Goal: Find specific page/section: Find specific page/section

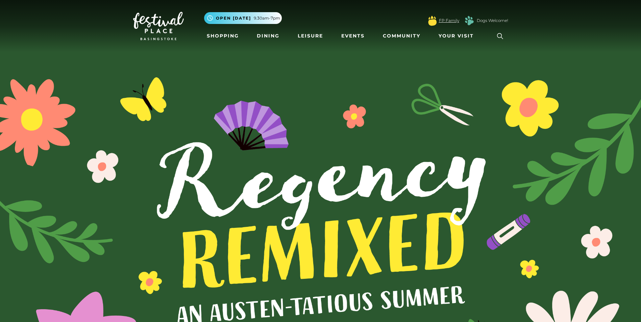
click at [446, 20] on link "FP Family" at bounding box center [449, 21] width 20 height 6
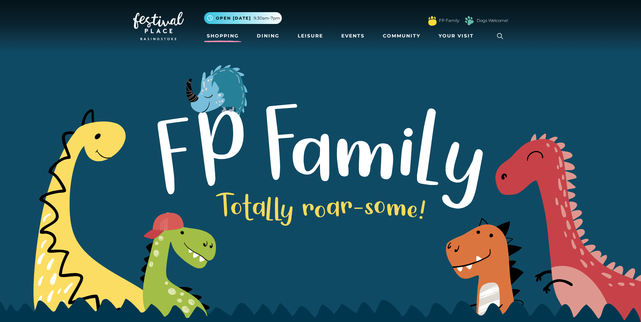
click at [221, 36] on link "Shopping" at bounding box center [222, 36] width 37 height 12
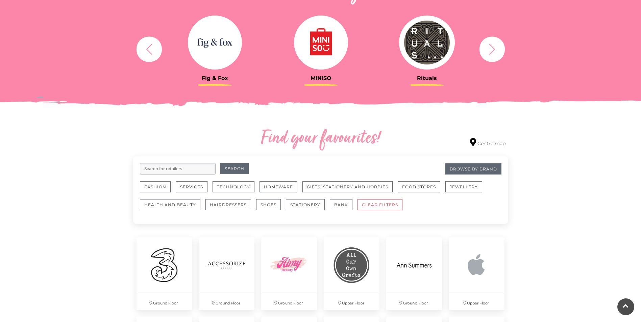
scroll to position [270, 0]
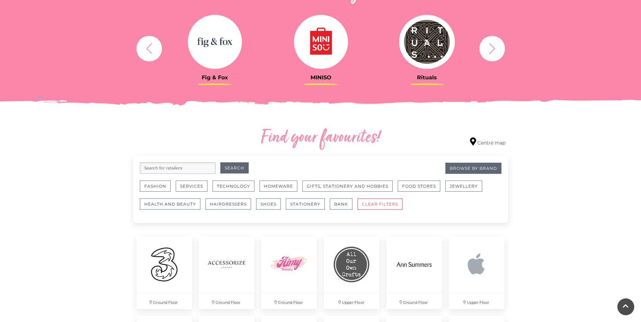
click at [183, 165] on input "search" at bounding box center [178, 167] width 76 height 11
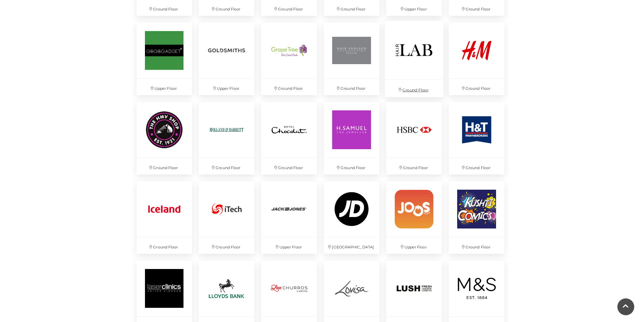
scroll to position [878, 0]
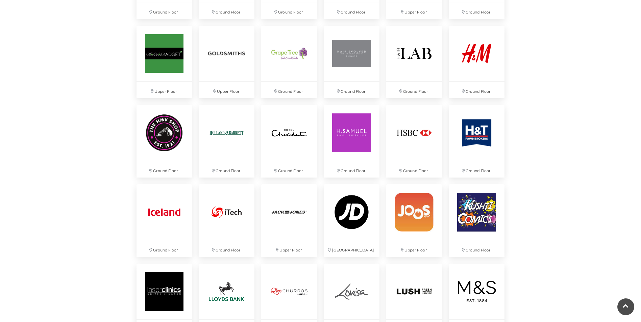
type input "[PERSON_NAME]"
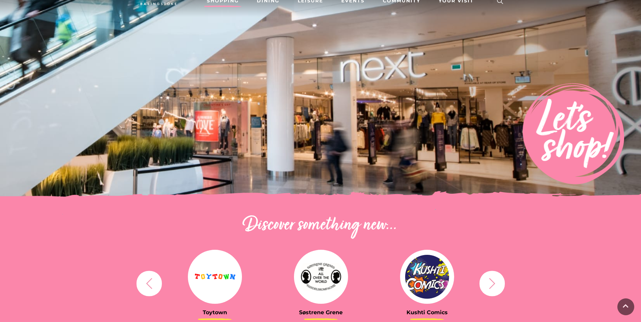
scroll to position [0, 0]
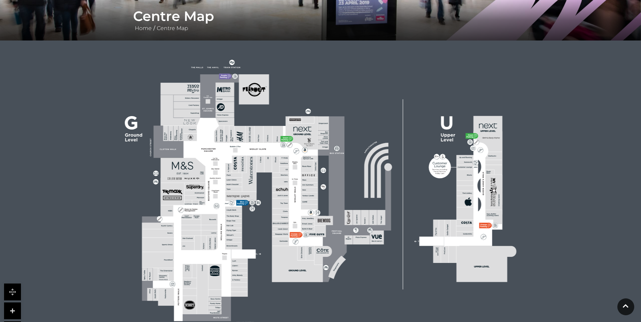
scroll to position [135, 0]
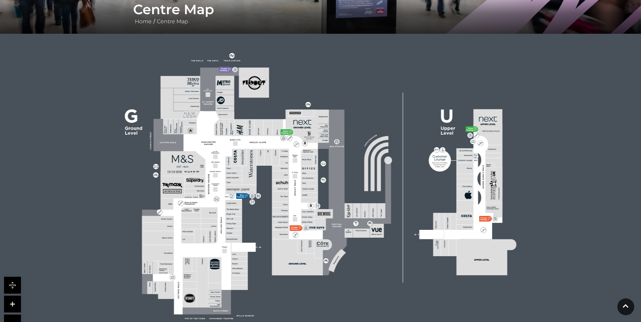
click at [12, 306] on link at bounding box center [12, 304] width 17 height 17
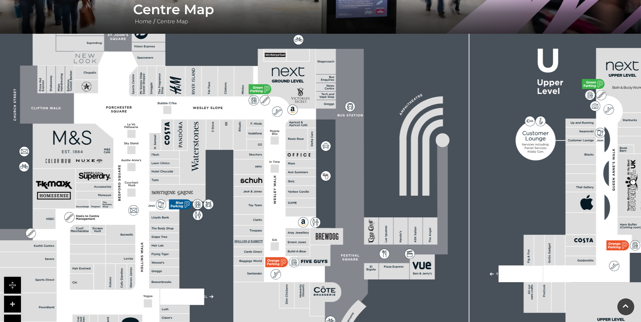
click at [12, 306] on link at bounding box center [12, 304] width 17 height 17
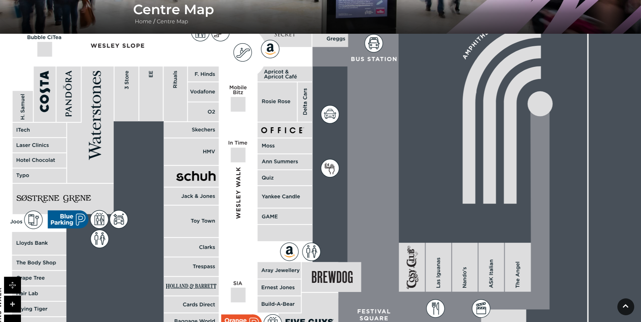
click at [12, 306] on link at bounding box center [12, 304] width 17 height 17
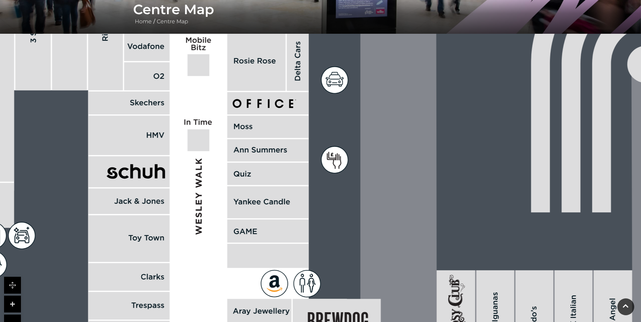
click at [12, 317] on link at bounding box center [12, 323] width 17 height 17
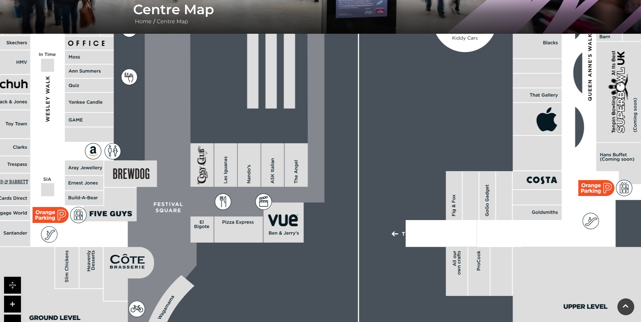
drag, startPoint x: 416, startPoint y: 241, endPoint x: 217, endPoint y: 148, distance: 220.3
click at [217, 148] on rect at bounding box center [225, 166] width 23 height 44
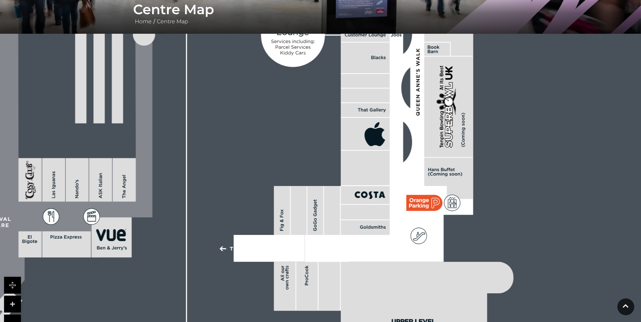
drag, startPoint x: 543, startPoint y: 189, endPoint x: 358, endPoint y: 184, distance: 185.5
click at [373, 186] on rect at bounding box center [364, 195] width 49 height 18
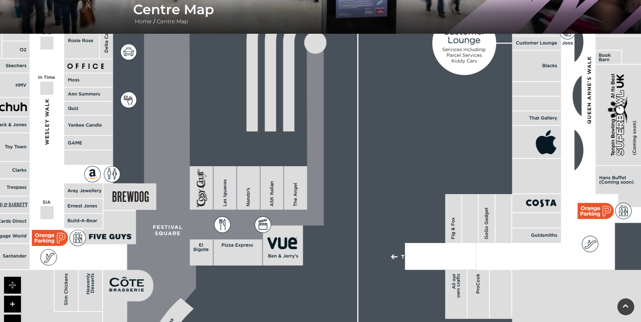
drag, startPoint x: 173, startPoint y: 213, endPoint x: 342, endPoint y: 245, distance: 171.8
click at [342, 245] on rect at bounding box center [120, 115] width 1241 height 875
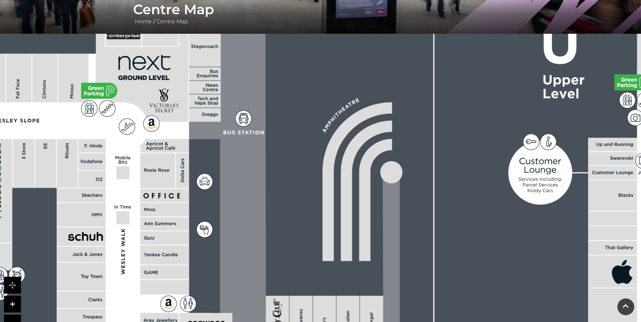
drag, startPoint x: 243, startPoint y: 115, endPoint x: 319, endPoint y: 244, distance: 150.3
click at [319, 244] on rect at bounding box center [196, 244] width 1241 height 875
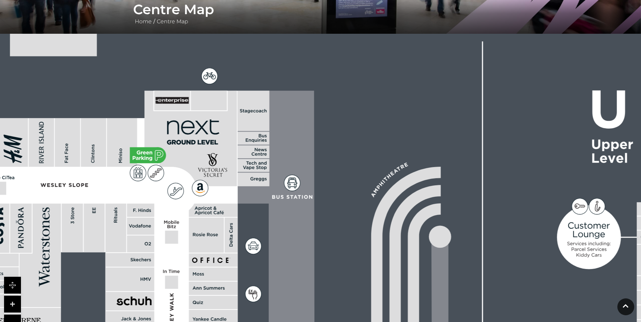
drag, startPoint x: 227, startPoint y: 97, endPoint x: 276, endPoint y: 161, distance: 80.8
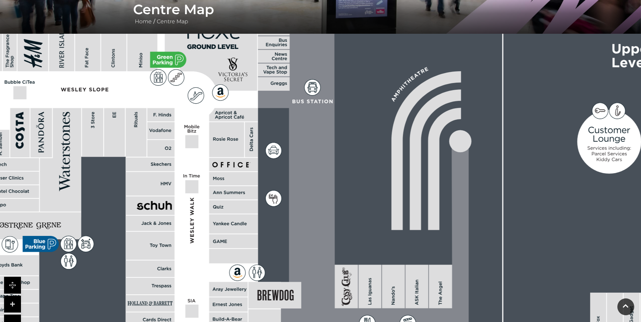
drag, startPoint x: 262, startPoint y: 224, endPoint x: 280, endPoint y: 133, distance: 91.9
click at [280, 133] on rect at bounding box center [265, 213] width 1241 height 875
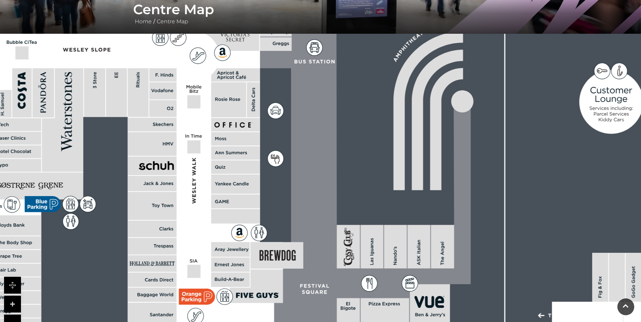
drag, startPoint x: 284, startPoint y: 201, endPoint x: 286, endPoint y: 179, distance: 22.0
click at [286, 179] on rect at bounding box center [267, 174] width 1241 height 875
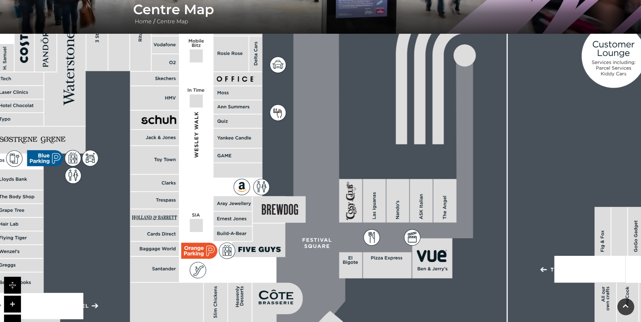
drag, startPoint x: 294, startPoint y: 201, endPoint x: 290, endPoint y: 164, distance: 37.3
click at [290, 164] on rect at bounding box center [269, 128] width 1241 height 875
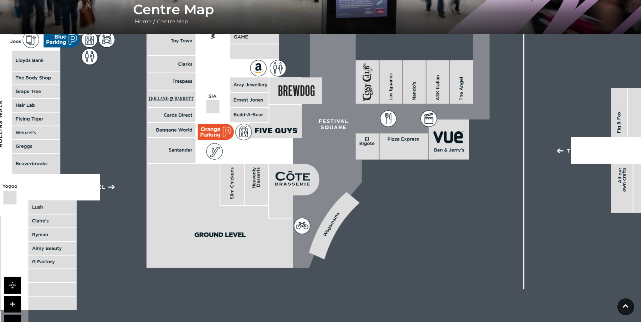
drag, startPoint x: 238, startPoint y: 166, endPoint x: 255, endPoint y: 48, distance: 119.1
click at [255, 48] on rect at bounding box center [254, 51] width 49 height 15
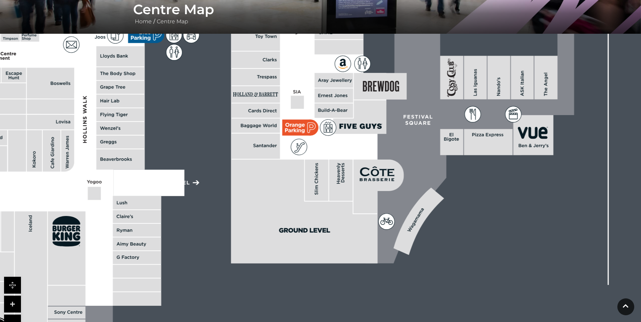
drag, startPoint x: 160, startPoint y: 134, endPoint x: 244, endPoint y: 130, distance: 84.6
click at [244, 130] on rect at bounding box center [255, 126] width 49 height 14
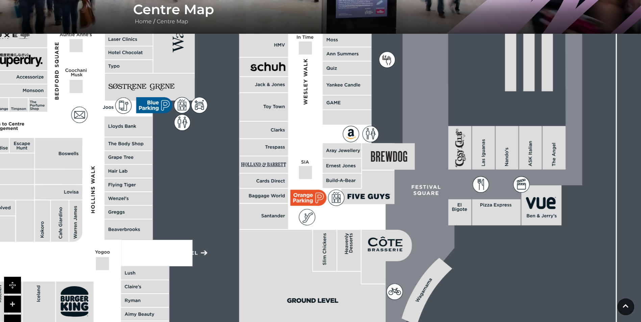
drag, startPoint x: 118, startPoint y: 105, endPoint x: 126, endPoint y: 176, distance: 70.7
click at [126, 176] on rect at bounding box center [128, 171] width 48 height 13
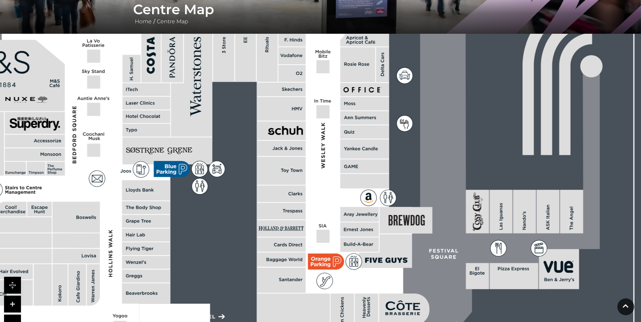
drag, startPoint x: 154, startPoint y: 91, endPoint x: 172, endPoint y: 154, distance: 66.2
click at [172, 154] on rect at bounding box center [168, 150] width 90 height 27
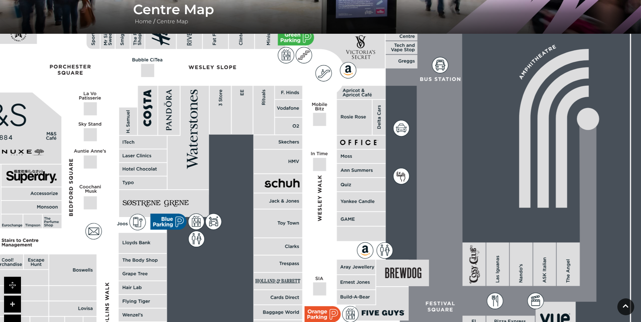
drag, startPoint x: 175, startPoint y: 72, endPoint x: 171, endPoint y: 123, distance: 51.8
click at [171, 123] on rect at bounding box center [169, 110] width 22 height 49
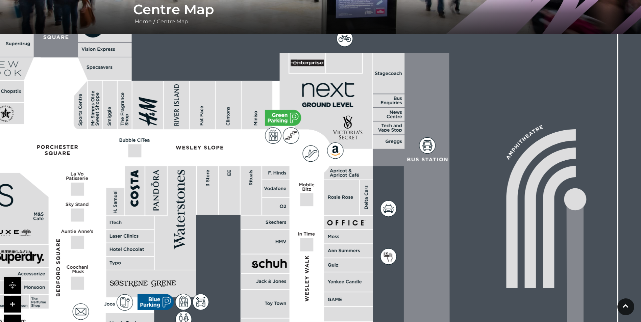
drag, startPoint x: 152, startPoint y: 104, endPoint x: 142, endPoint y: 174, distance: 70.6
click at [142, 174] on rect at bounding box center [135, 190] width 20 height 49
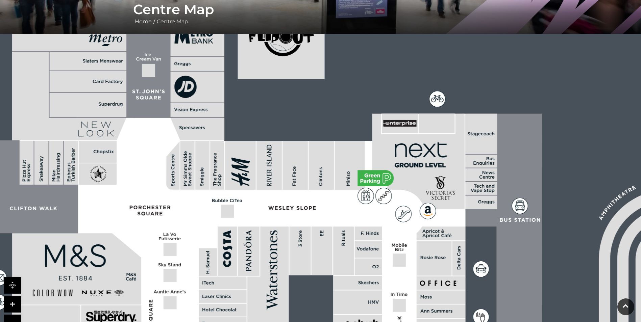
drag, startPoint x: 108, startPoint y: 111, endPoint x: 213, endPoint y: 162, distance: 116.5
click at [202, 167] on rect at bounding box center [202, 165] width 14 height 49
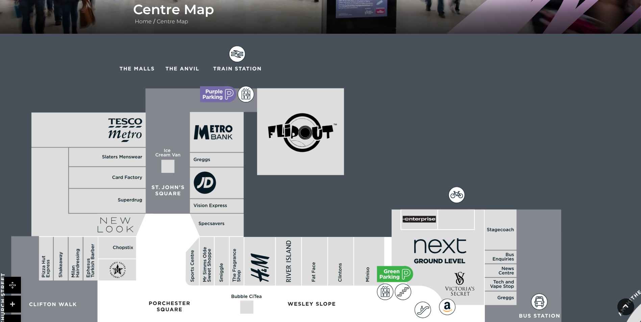
drag, startPoint x: 149, startPoint y: 101, endPoint x: 161, endPoint y: 192, distance: 92.0
click at [163, 196] on icon at bounding box center [161, 194] width 4 height 4
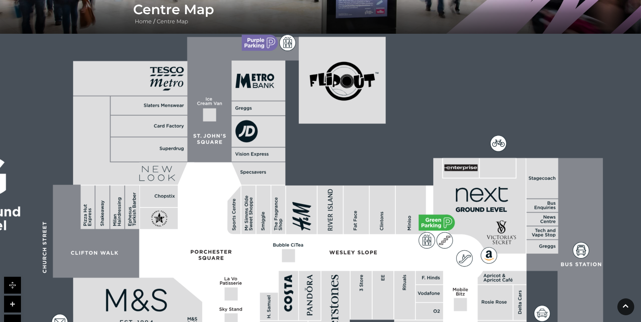
drag, startPoint x: 166, startPoint y: 178, endPoint x: 186, endPoint y: 159, distance: 27.5
click at [186, 159] on rect at bounding box center [148, 149] width 77 height 24
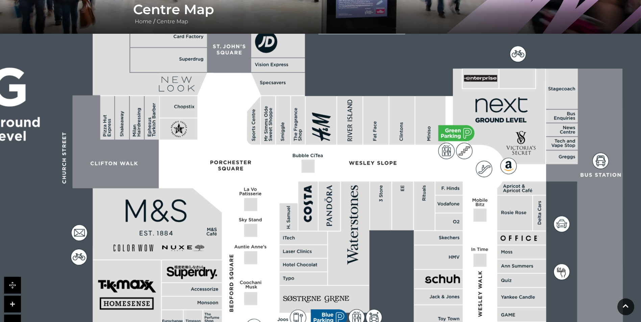
drag, startPoint x: 211, startPoint y: 212, endPoint x: 231, endPoint y: 122, distance: 92.0
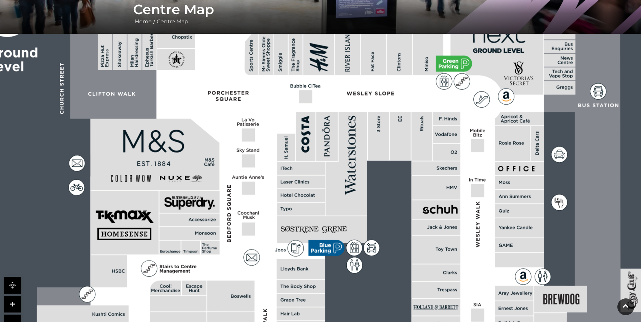
drag, startPoint x: 274, startPoint y: 227, endPoint x: 271, endPoint y: 158, distance: 69.3
click at [271, 158] on polygon at bounding box center [302, 283] width 530 height 614
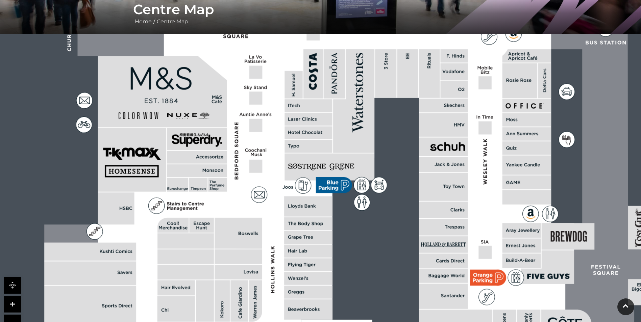
drag, startPoint x: 249, startPoint y: 241, endPoint x: 257, endPoint y: 178, distance: 63.3
click at [257, 178] on polygon at bounding box center [309, 220] width 530 height 614
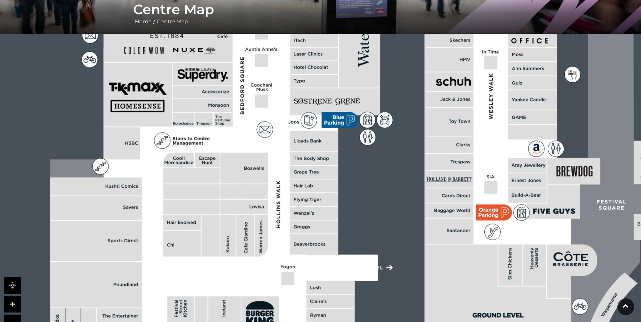
drag, startPoint x: 256, startPoint y: 243, endPoint x: 261, endPoint y: 177, distance: 65.4
click at [261, 177] on rect at bounding box center [243, 168] width 47 height 31
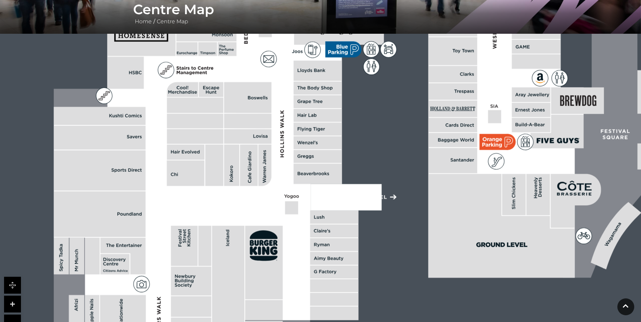
drag, startPoint x: 253, startPoint y: 247, endPoint x: 257, endPoint y: 176, distance: 70.7
click at [257, 176] on rect at bounding box center [249, 166] width 18 height 42
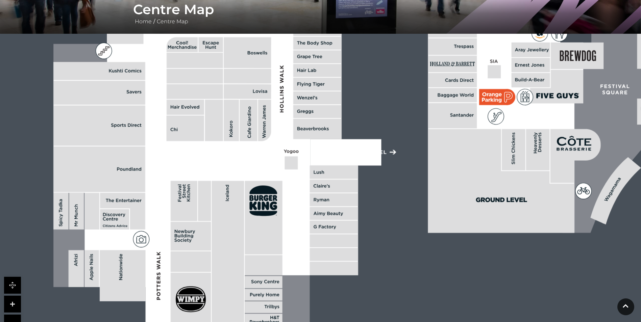
drag, startPoint x: 246, startPoint y: 249, endPoint x: 246, endPoint y: 204, distance: 44.9
click at [246, 204] on rect at bounding box center [263, 218] width 37 height 74
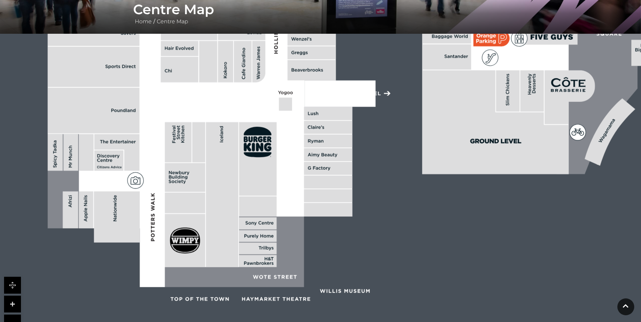
drag, startPoint x: 339, startPoint y: 219, endPoint x: 333, endPoint y: 159, distance: 59.7
click at [333, 159] on rect at bounding box center [328, 154] width 48 height 13
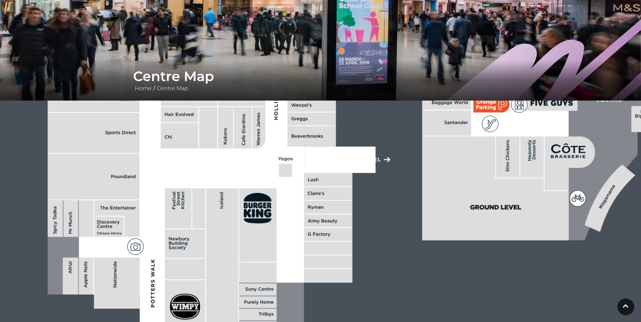
scroll to position [68, 0]
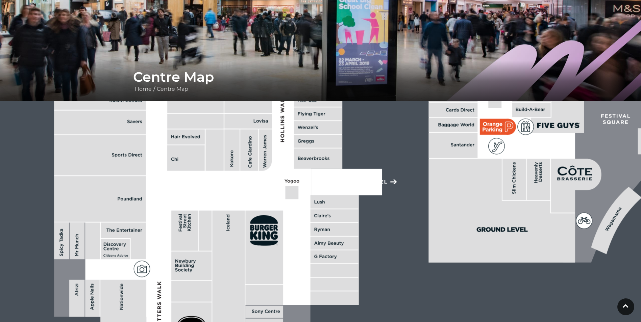
drag, startPoint x: 212, startPoint y: 161, endPoint x: 228, endPoint y: 198, distance: 40.5
click at [228, 198] on polygon at bounding box center [319, 69] width 530 height 614
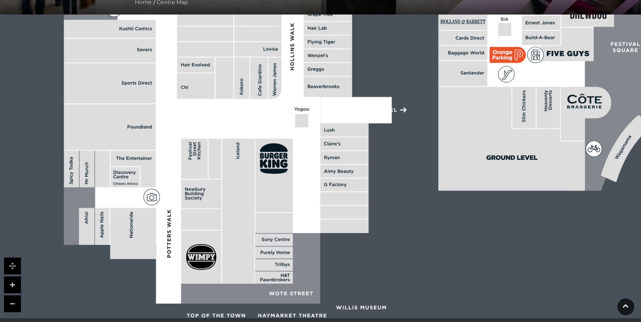
scroll to position [169, 0]
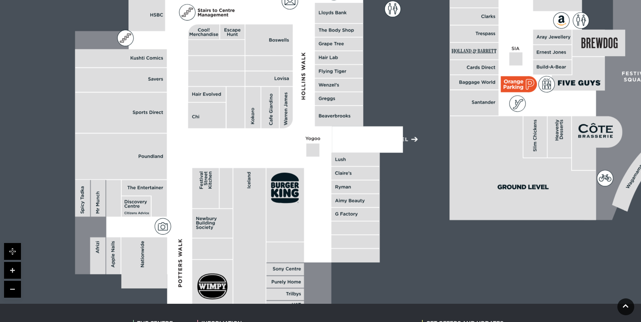
drag, startPoint x: 227, startPoint y: 125, endPoint x: 242, endPoint y: 186, distance: 62.1
click at [242, 186] on rect at bounding box center [249, 240] width 32 height 145
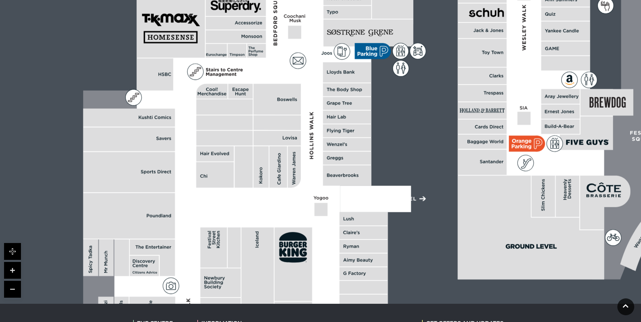
drag, startPoint x: 269, startPoint y: 151, endPoint x: 273, endPoint y: 172, distance: 21.7
click at [273, 172] on rect at bounding box center [278, 167] width 18 height 42
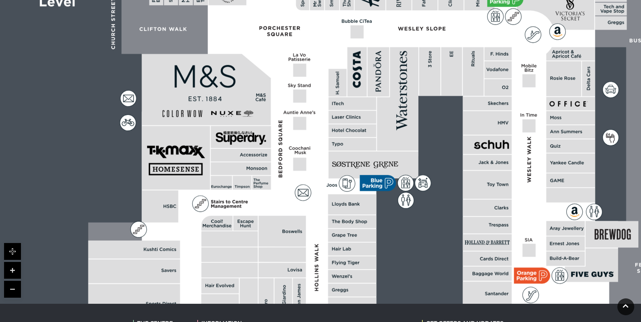
drag, startPoint x: 337, startPoint y: 89, endPoint x: 342, endPoint y: 221, distance: 132.2
click at [342, 221] on rect at bounding box center [352, 221] width 48 height 13
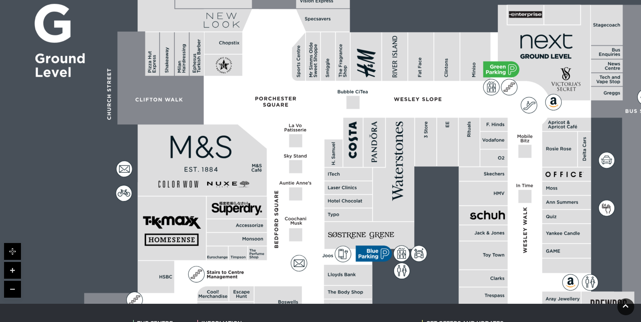
drag, startPoint x: 442, startPoint y: 89, endPoint x: 440, endPoint y: 150, distance: 61.2
click at [440, 150] on rect at bounding box center [447, 142] width 21 height 49
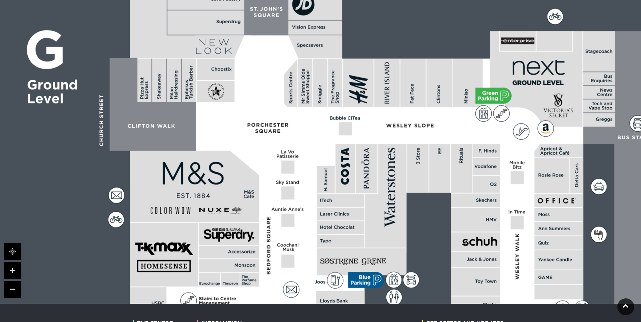
drag, startPoint x: 486, startPoint y: 146, endPoint x: 477, endPoint y: 176, distance: 30.9
click at [477, 175] on rect at bounding box center [486, 166] width 27 height 17
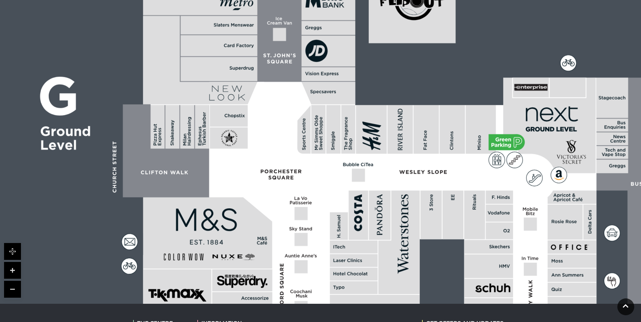
drag, startPoint x: 423, startPoint y: 107, endPoint x: 449, endPoint y: 162, distance: 61.0
click at [439, 154] on rect at bounding box center [425, 129] width 25 height 49
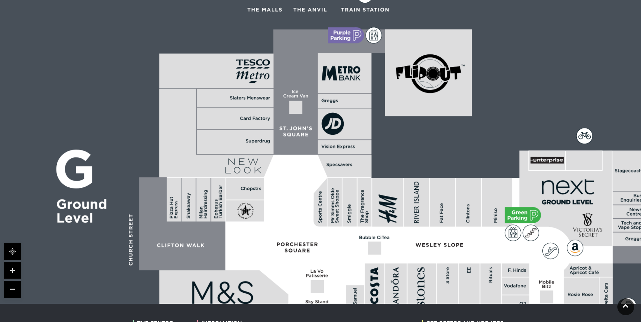
drag, startPoint x: 373, startPoint y: 119, endPoint x: 376, endPoint y: 166, distance: 47.7
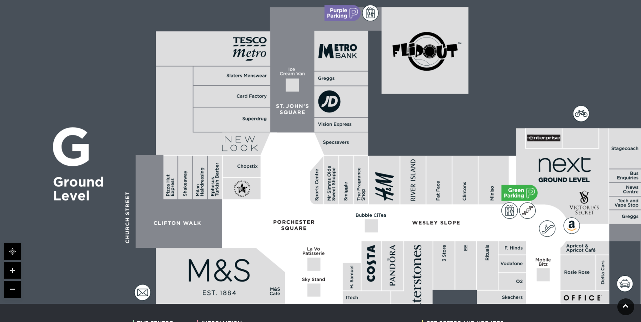
drag, startPoint x: 464, startPoint y: 152, endPoint x: 456, endPoint y: 120, distance: 33.1
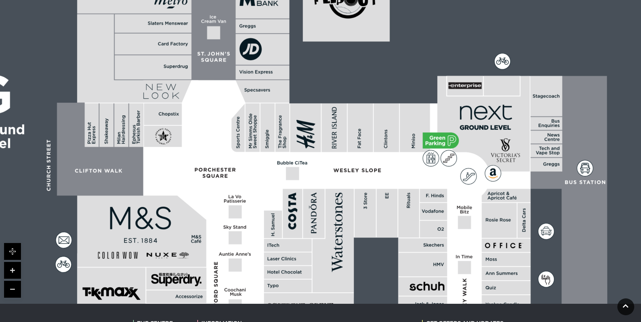
drag, startPoint x: 511, startPoint y: 157, endPoint x: 451, endPoint y: 130, distance: 65.6
click at [442, 119] on icon at bounding box center [483, 124] width 92 height 96
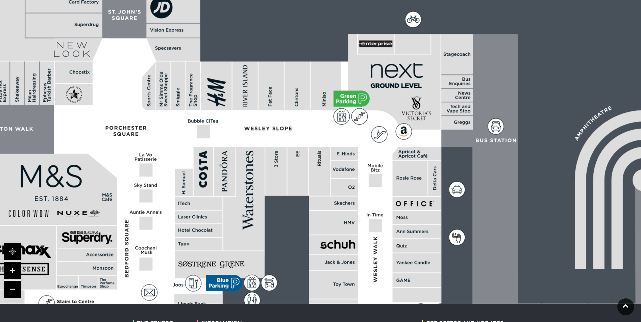
drag, startPoint x: 475, startPoint y: 147, endPoint x: 386, endPoint y: 105, distance: 98.5
click at [386, 105] on icon at bounding box center [394, 82] width 92 height 96
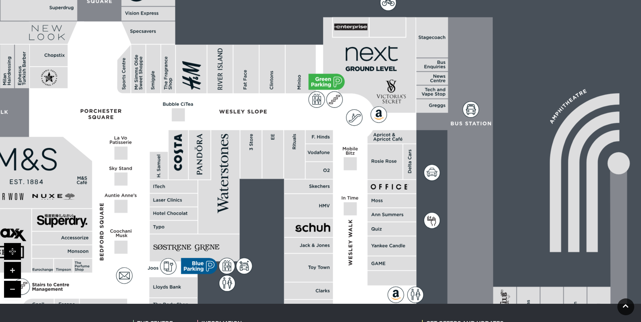
drag, startPoint x: 491, startPoint y: 142, endPoint x: 462, endPoint y: 126, distance: 33.7
click at [464, 125] on icon at bounding box center [519, 256] width 214 height 478
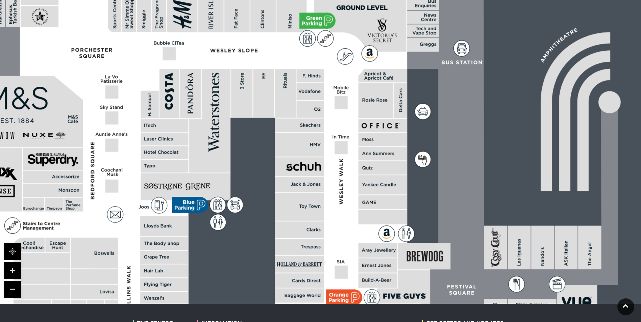
drag, startPoint x: 326, startPoint y: 228, endPoint x: 315, endPoint y: 159, distance: 69.5
click at [315, 160] on rect at bounding box center [299, 166] width 49 height 19
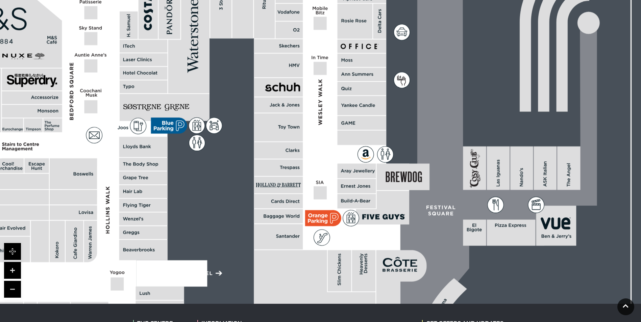
drag, startPoint x: 423, startPoint y: 261, endPoint x: 407, endPoint y: 188, distance: 74.3
click at [407, 188] on rect at bounding box center [403, 177] width 53 height 27
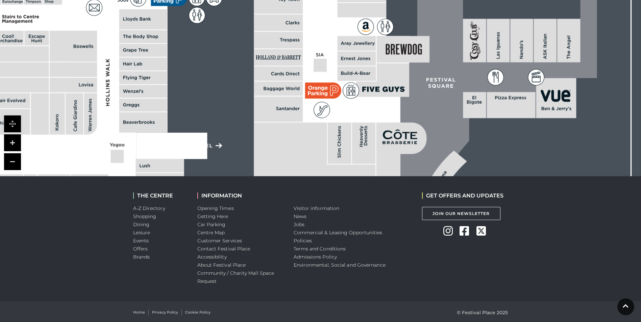
scroll to position [298, 0]
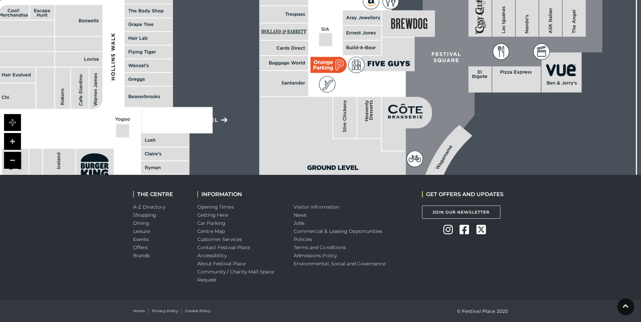
drag, startPoint x: 229, startPoint y: 106, endPoint x: 234, endPoint y: 80, distance: 26.6
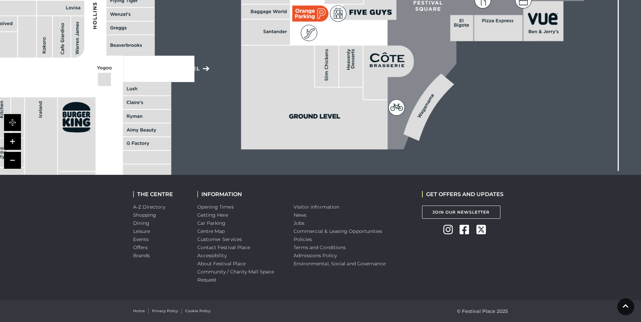
drag, startPoint x: 234, startPoint y: 80, endPoint x: 213, endPoint y: 32, distance: 52.3
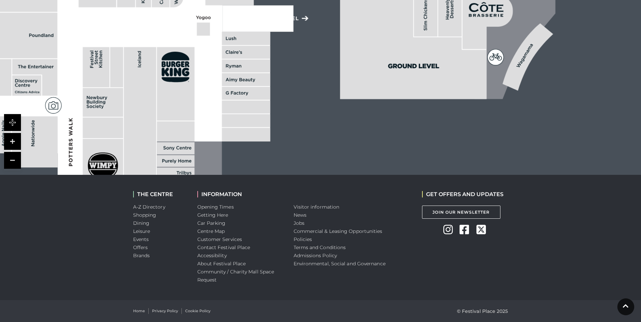
drag, startPoint x: 228, startPoint y: 80, endPoint x: 321, endPoint y: 58, distance: 95.6
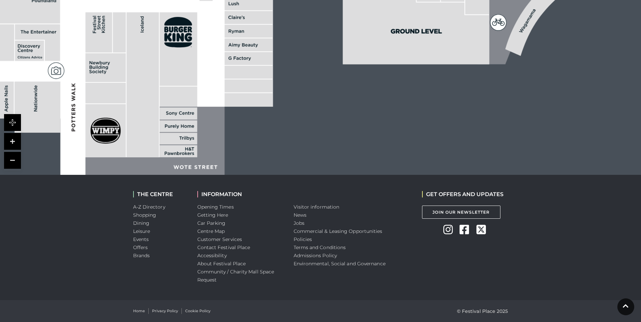
drag, startPoint x: 292, startPoint y: 117, endPoint x: 292, endPoint y: 78, distance: 38.5
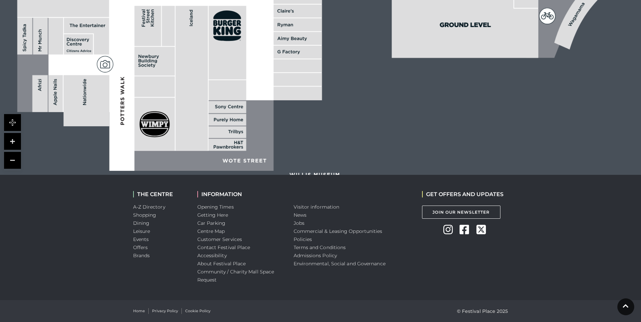
drag, startPoint x: 320, startPoint y: 101, endPoint x: 368, endPoint y: 105, distance: 48.5
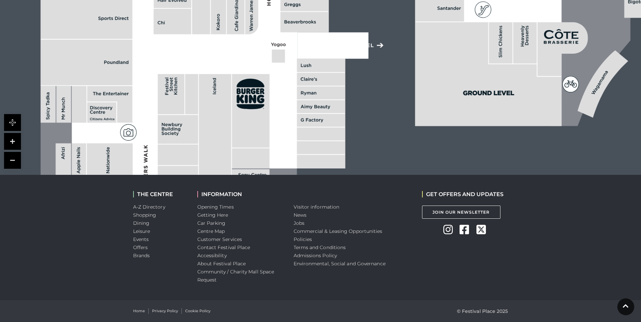
drag, startPoint x: 227, startPoint y: 52, endPoint x: 243, endPoint y: 120, distance: 69.3
click at [243, 120] on rect at bounding box center [250, 111] width 37 height 74
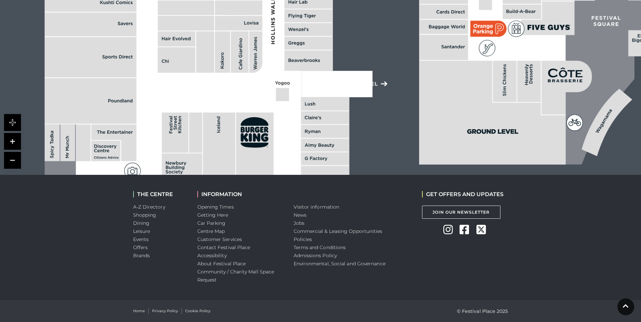
drag, startPoint x: 240, startPoint y: 72, endPoint x: 247, endPoint y: 132, distance: 60.2
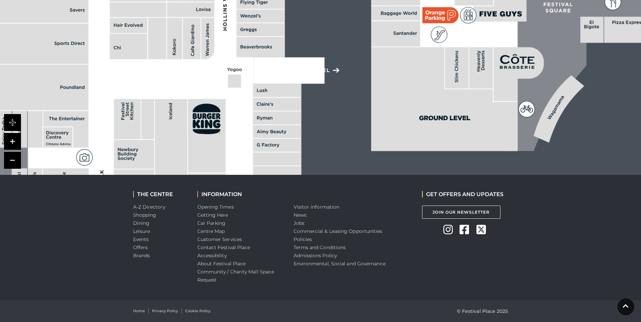
drag, startPoint x: 386, startPoint y: 125, endPoint x: 329, endPoint y: 85, distance: 69.6
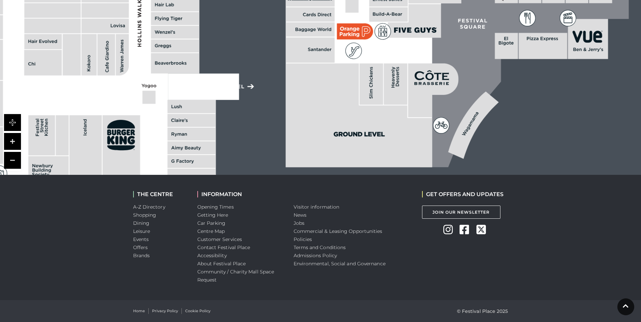
drag, startPoint x: 483, startPoint y: 108, endPoint x: 403, endPoint y: 128, distance: 82.2
click at [403, 128] on polygon at bounding box center [359, 115] width 146 height 104
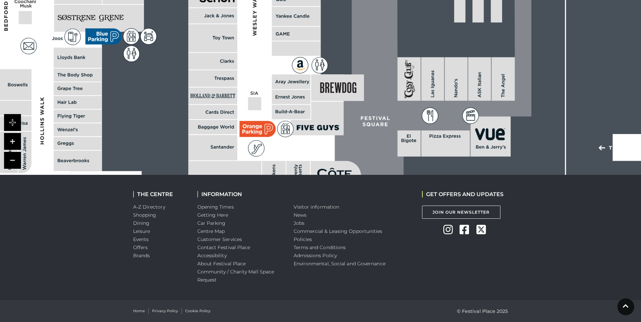
drag, startPoint x: 529, startPoint y: 63, endPoint x: 418, endPoint y: 152, distance: 142.3
click at [431, 163] on rect at bounding box center [327, 6] width 1241 height 875
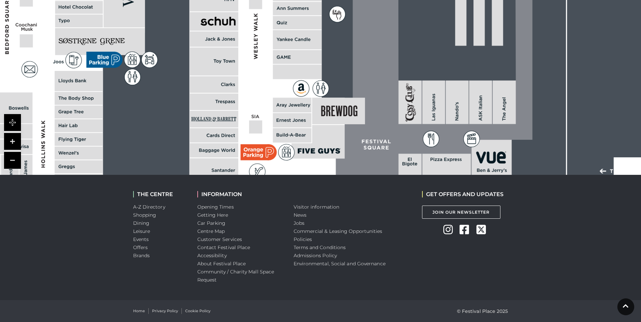
drag, startPoint x: 339, startPoint y: 76, endPoint x: 353, endPoint y: 120, distance: 46.7
click at [353, 120] on rect at bounding box center [329, 29] width 1241 height 875
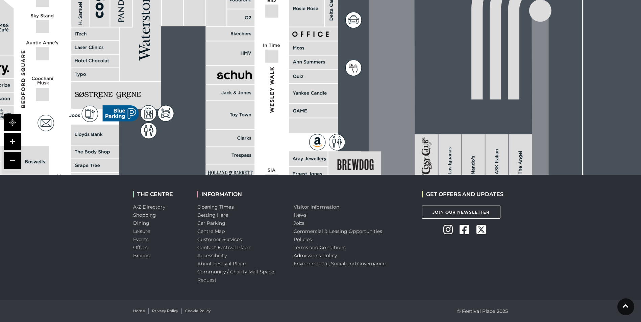
drag, startPoint x: 350, startPoint y: 96, endPoint x: 358, endPoint y: 113, distance: 19.4
click at [358, 113] on rect at bounding box center [345, 83] width 1241 height 875
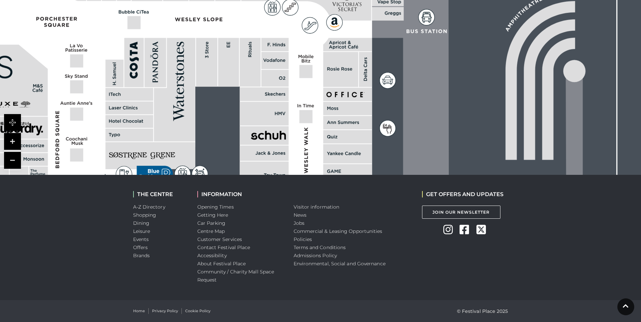
drag, startPoint x: 257, startPoint y: 47, endPoint x: 289, endPoint y: 103, distance: 64.3
click at [289, 101] on rect at bounding box center [264, 94] width 49 height 14
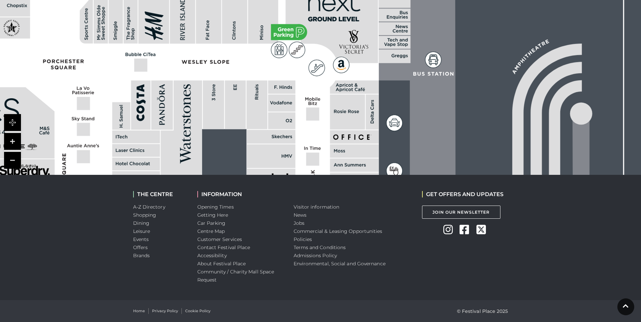
drag, startPoint x: 205, startPoint y: 63, endPoint x: 212, endPoint y: 114, distance: 51.9
click at [212, 114] on rect at bounding box center [213, 104] width 21 height 49
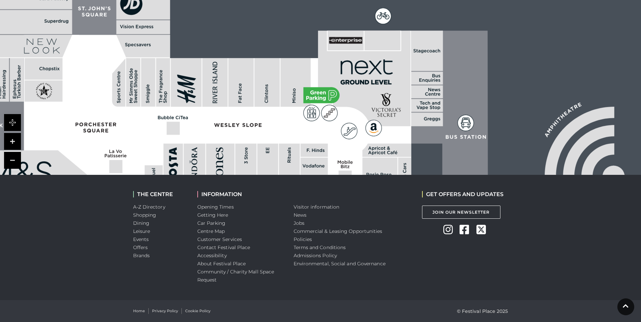
drag, startPoint x: 135, startPoint y: 72, endPoint x: 167, endPoint y: 120, distance: 57.5
click at [167, 120] on polygon at bounding box center [169, 314] width 530 height 614
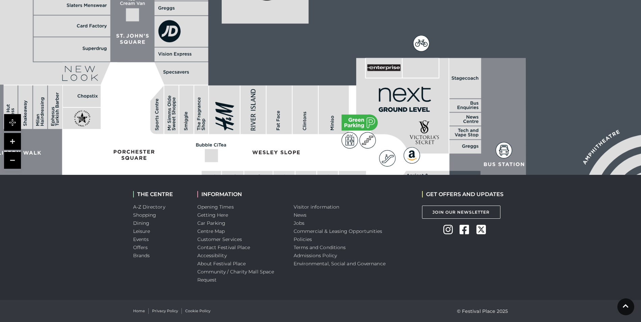
drag, startPoint x: 143, startPoint y: 88, endPoint x: 179, endPoint y: 115, distance: 45.0
click at [178, 115] on rect at bounding box center [171, 109] width 14 height 49
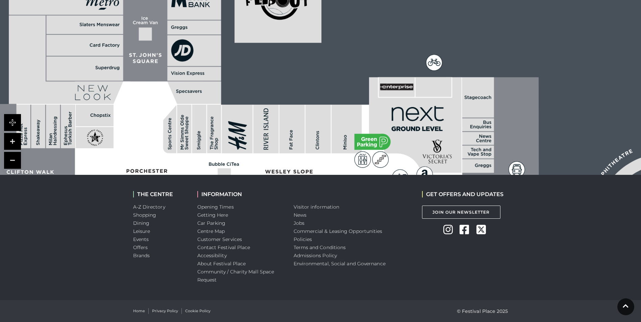
drag, startPoint x: 199, startPoint y: 82, endPoint x: 217, endPoint y: 107, distance: 30.8
click at [217, 104] on polygon at bounding box center [194, 92] width 54 height 23
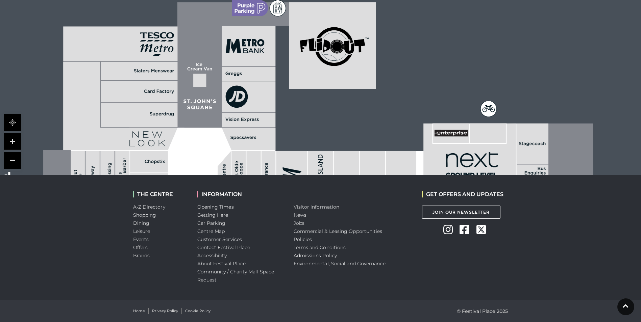
drag, startPoint x: 96, startPoint y: 75, endPoint x: 143, endPoint y: 113, distance: 60.3
click at [143, 113] on rect at bounding box center [139, 115] width 77 height 24
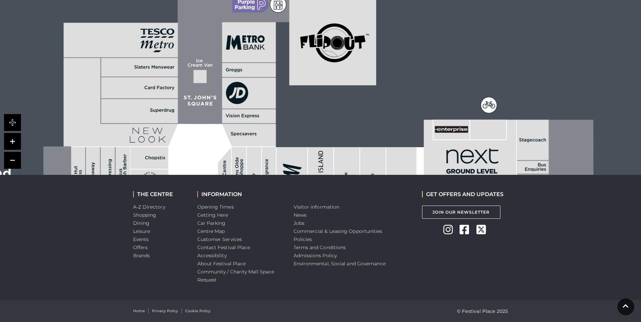
drag, startPoint x: 234, startPoint y: 122, endPoint x: 294, endPoint y: 67, distance: 81.3
click at [276, 109] on rect at bounding box center [249, 116] width 54 height 14
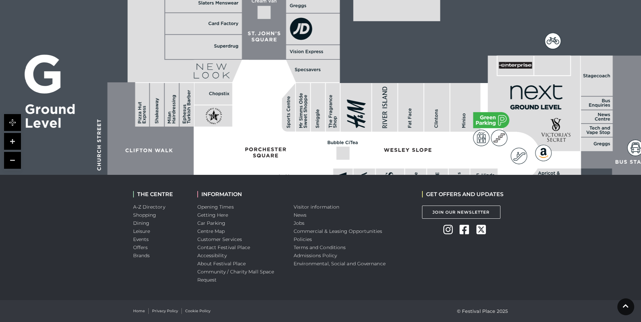
drag, startPoint x: 220, startPoint y: 109, endPoint x: 219, endPoint y: 36, distance: 73.3
click at [219, 105] on rect at bounding box center [213, 115] width 38 height 21
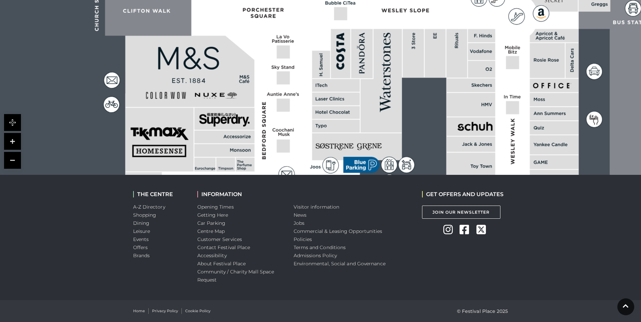
drag, startPoint x: 245, startPoint y: 51, endPoint x: 344, endPoint y: 41, distance: 100.2
click at [243, 41] on polygon at bounding box center [337, 200] width 530 height 614
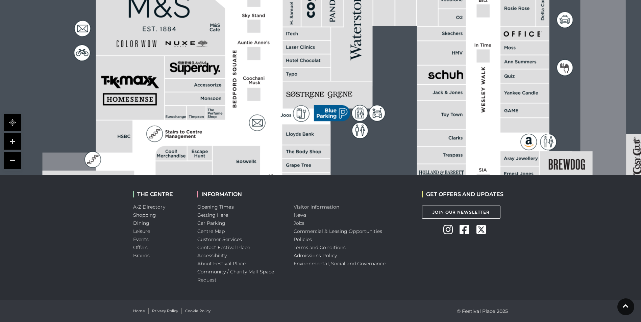
drag, startPoint x: 320, startPoint y: 118, endPoint x: 289, endPoint y: 86, distance: 43.7
click at [289, 86] on rect at bounding box center [328, 95] width 90 height 27
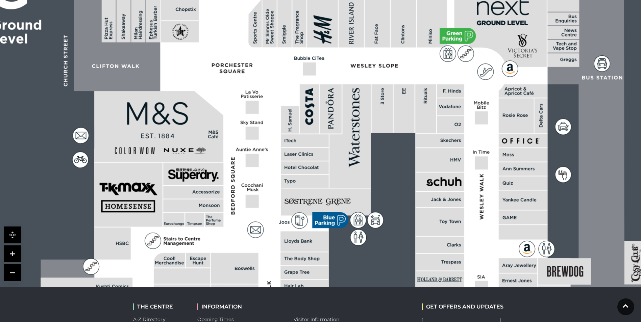
scroll to position [163, 0]
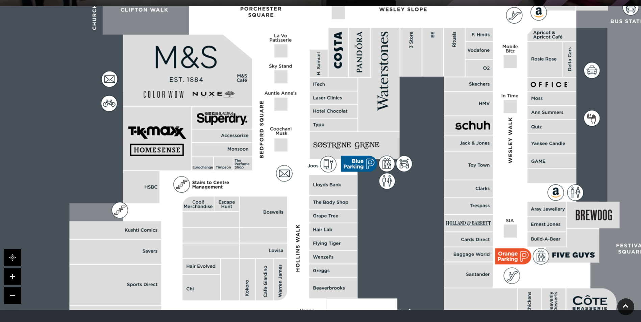
drag, startPoint x: 276, startPoint y: 183, endPoint x: 305, endPoint y: 98, distance: 89.5
click at [305, 98] on polygon at bounding box center [334, 199] width 530 height 614
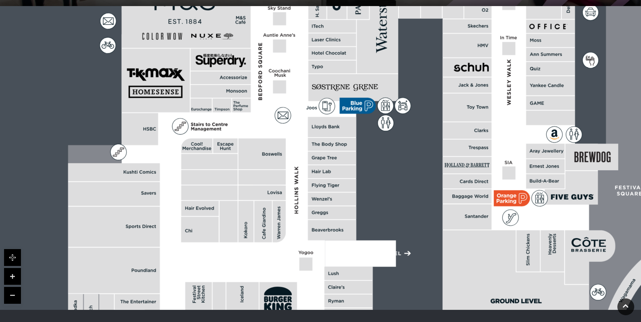
drag, startPoint x: 319, startPoint y: 162, endPoint x: 316, endPoint y: 109, distance: 52.7
click at [316, 109] on icon at bounding box center [316, 108] width 2 height 2
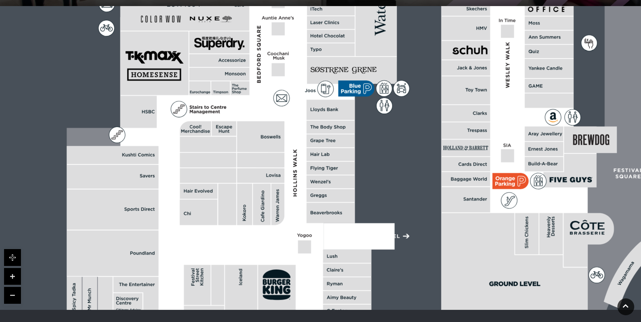
drag, startPoint x: 355, startPoint y: 190, endPoint x: 353, endPoint y: 167, distance: 22.7
click at [354, 168] on rect at bounding box center [330, 168] width 48 height 13
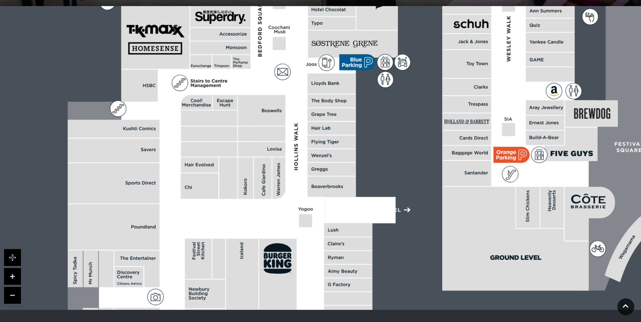
drag, startPoint x: 354, startPoint y: 189, endPoint x: 355, endPoint y: 173, distance: 16.9
click at [355, 173] on rect at bounding box center [331, 169] width 48 height 13
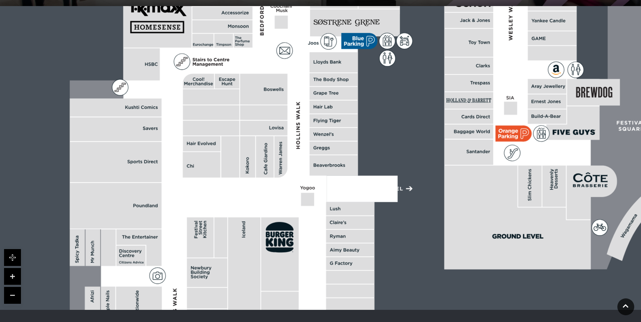
drag, startPoint x: 248, startPoint y: 185, endPoint x: 250, endPoint y: 163, distance: 21.4
click at [250, 163] on rect at bounding box center [247, 157] width 15 height 42
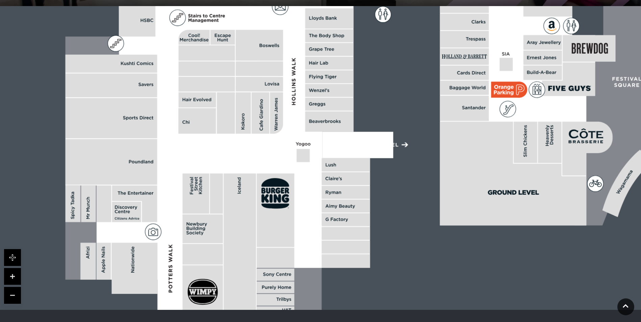
drag, startPoint x: 271, startPoint y: 201, endPoint x: 265, endPoint y: 155, distance: 45.9
click at [265, 155] on polygon at bounding box center [330, 32] width 530 height 614
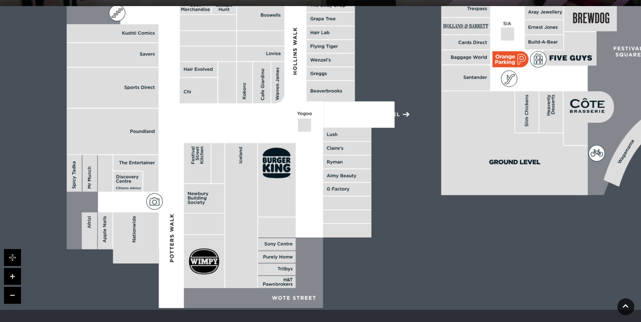
drag, startPoint x: 289, startPoint y: 207, endPoint x: 291, endPoint y: 181, distance: 26.7
click at [291, 181] on rect at bounding box center [276, 180] width 37 height 74
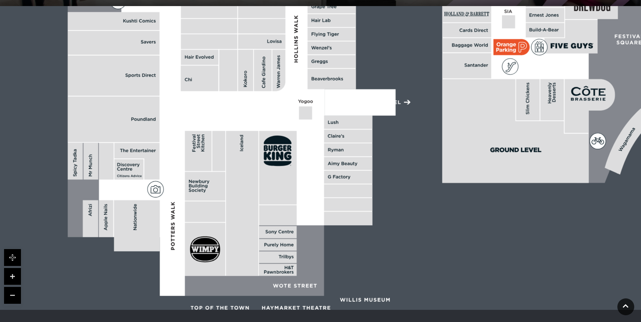
drag, startPoint x: 316, startPoint y: 223, endPoint x: 316, endPoint y: 209, distance: 13.9
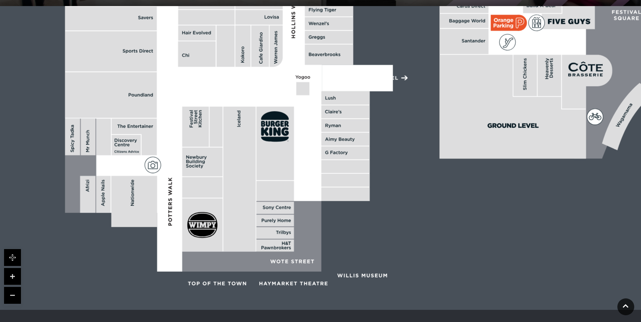
drag, startPoint x: 320, startPoint y: 208, endPoint x: 319, endPoint y: 185, distance: 23.0
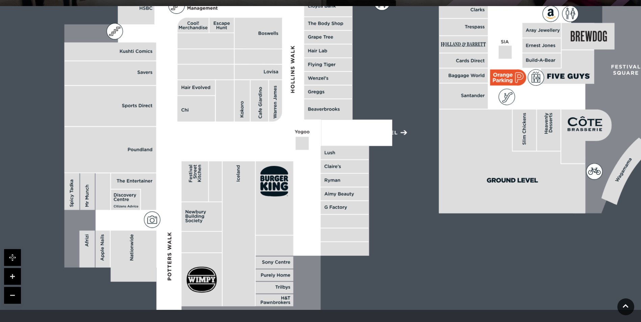
drag, startPoint x: 313, startPoint y: 112, endPoint x: 313, endPoint y: 167, distance: 54.7
click at [313, 167] on polygon at bounding box center [329, 20] width 530 height 614
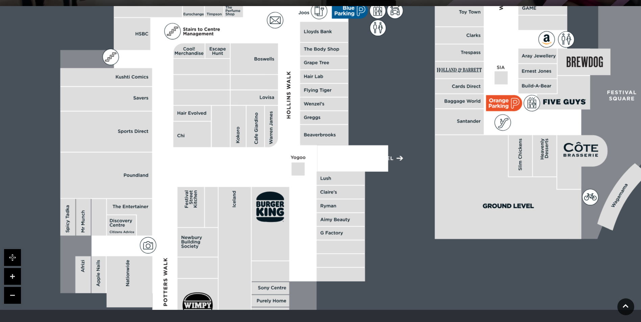
drag, startPoint x: 350, startPoint y: 84, endPoint x: 346, endPoint y: 111, distance: 27.8
click at [346, 110] on rect at bounding box center [324, 104] width 48 height 13
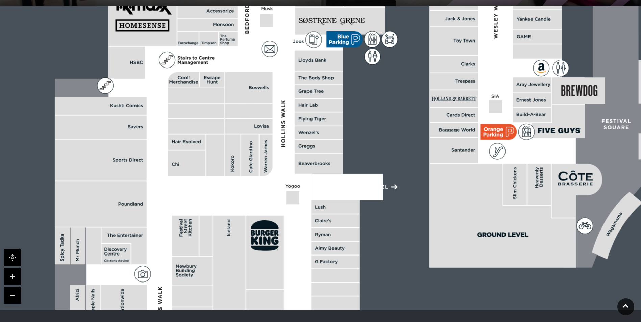
drag, startPoint x: 423, startPoint y: 70, endPoint x: 418, endPoint y: 97, distance: 27.4
click at [418, 97] on rect at bounding box center [568, 9] width 1241 height 875
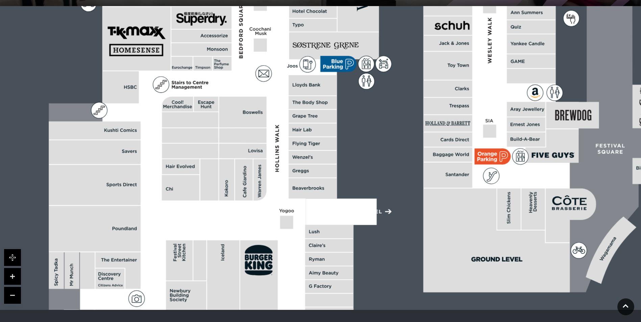
drag, startPoint x: 494, startPoint y: 94, endPoint x: 485, endPoint y: 117, distance: 24.4
click at [488, 118] on polygon at bounding box center [314, 99] width 530 height 614
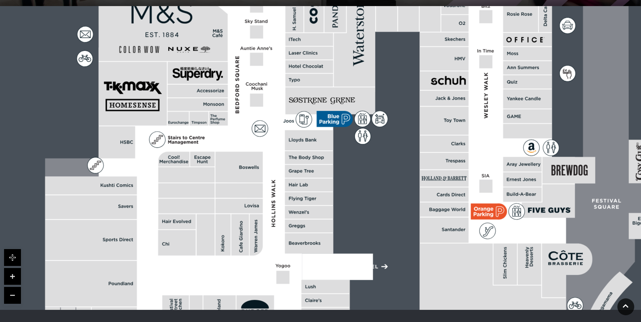
drag, startPoint x: 471, startPoint y: 103, endPoint x: 467, endPoint y: 158, distance: 55.2
click at [467, 158] on rect at bounding box center [444, 161] width 49 height 17
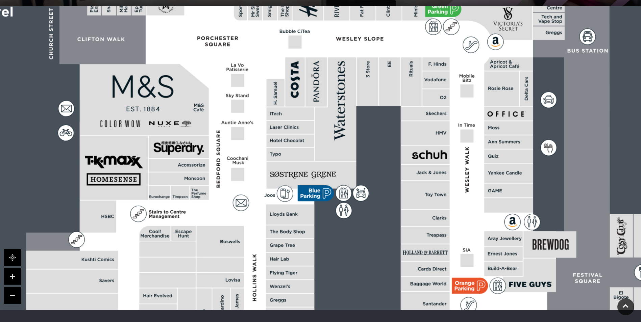
drag, startPoint x: 463, startPoint y: 89, endPoint x: 444, endPoint y: 163, distance: 76.7
click at [444, 163] on rect at bounding box center [425, 155] width 49 height 19
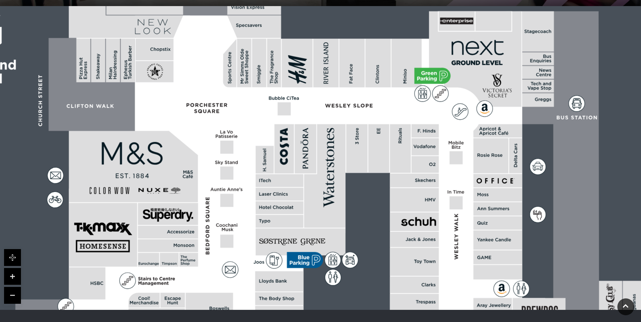
drag, startPoint x: 483, startPoint y: 86, endPoint x: 473, endPoint y: 153, distance: 67.7
click at [473, 153] on polygon at bounding box center [280, 295] width 530 height 614
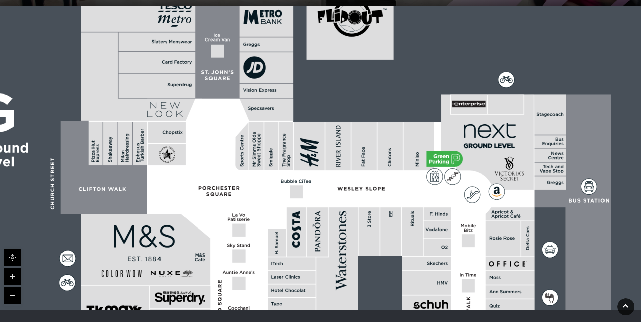
drag, startPoint x: 314, startPoint y: 72, endPoint x: 326, endPoint y: 155, distance: 84.0
click at [326, 155] on rect at bounding box center [337, 146] width 25 height 49
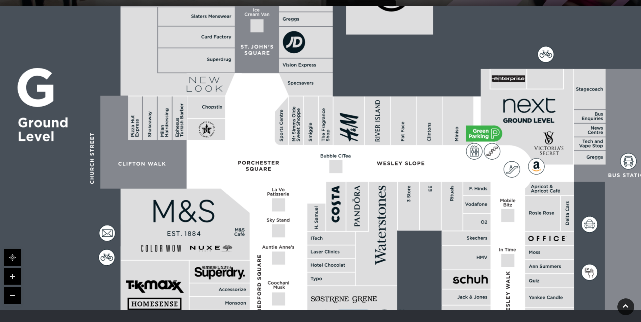
drag, startPoint x: 340, startPoint y: 114, endPoint x: 380, endPoint y: 89, distance: 46.9
click at [380, 89] on rect at bounding box center [580, 287] width 1241 height 875
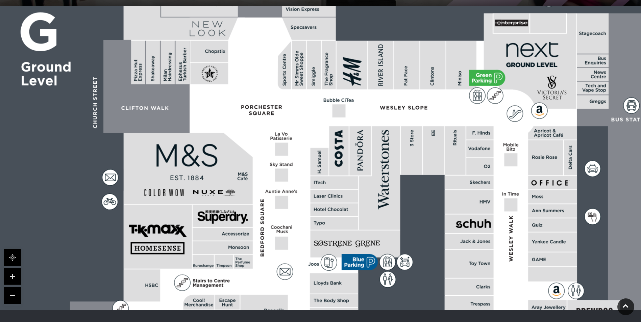
drag, startPoint x: 307, startPoint y: 155, endPoint x: 310, endPoint y: 95, distance: 59.5
click at [310, 95] on polygon at bounding box center [335, 297] width 530 height 614
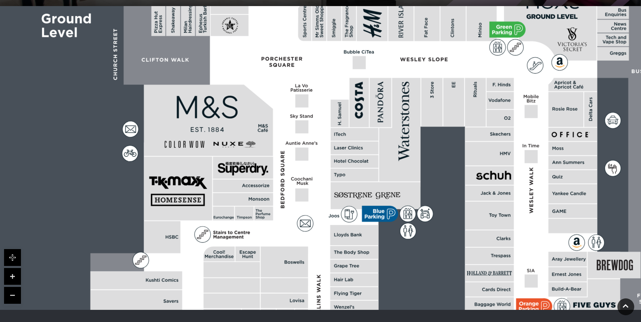
drag, startPoint x: 305, startPoint y: 199, endPoint x: 326, endPoint y: 153, distance: 50.5
click at [326, 153] on polygon at bounding box center [355, 249] width 530 height 614
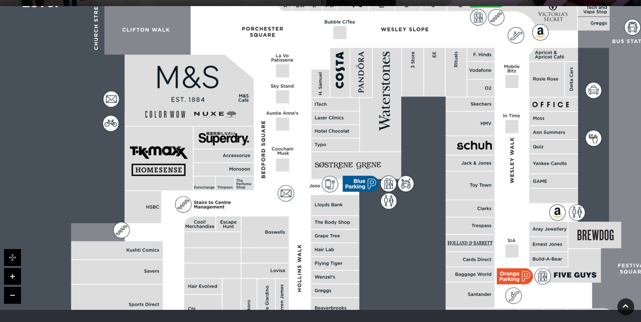
drag, startPoint x: 435, startPoint y: 213, endPoint x: 374, endPoint y: 127, distance: 105.2
click at [374, 127] on rect at bounding box center [585, 153] width 1241 height 875
